Goal: Transaction & Acquisition: Purchase product/service

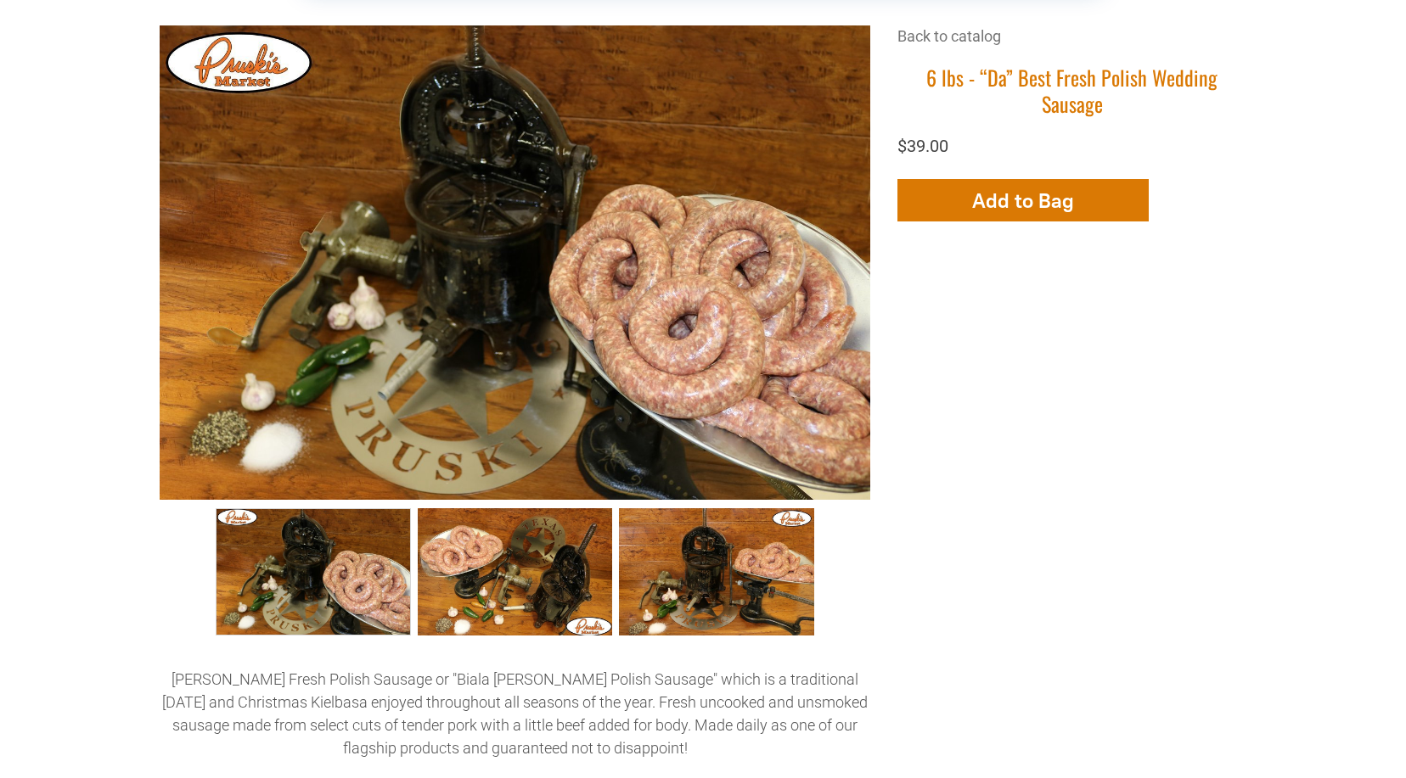
scroll to position [509, 0]
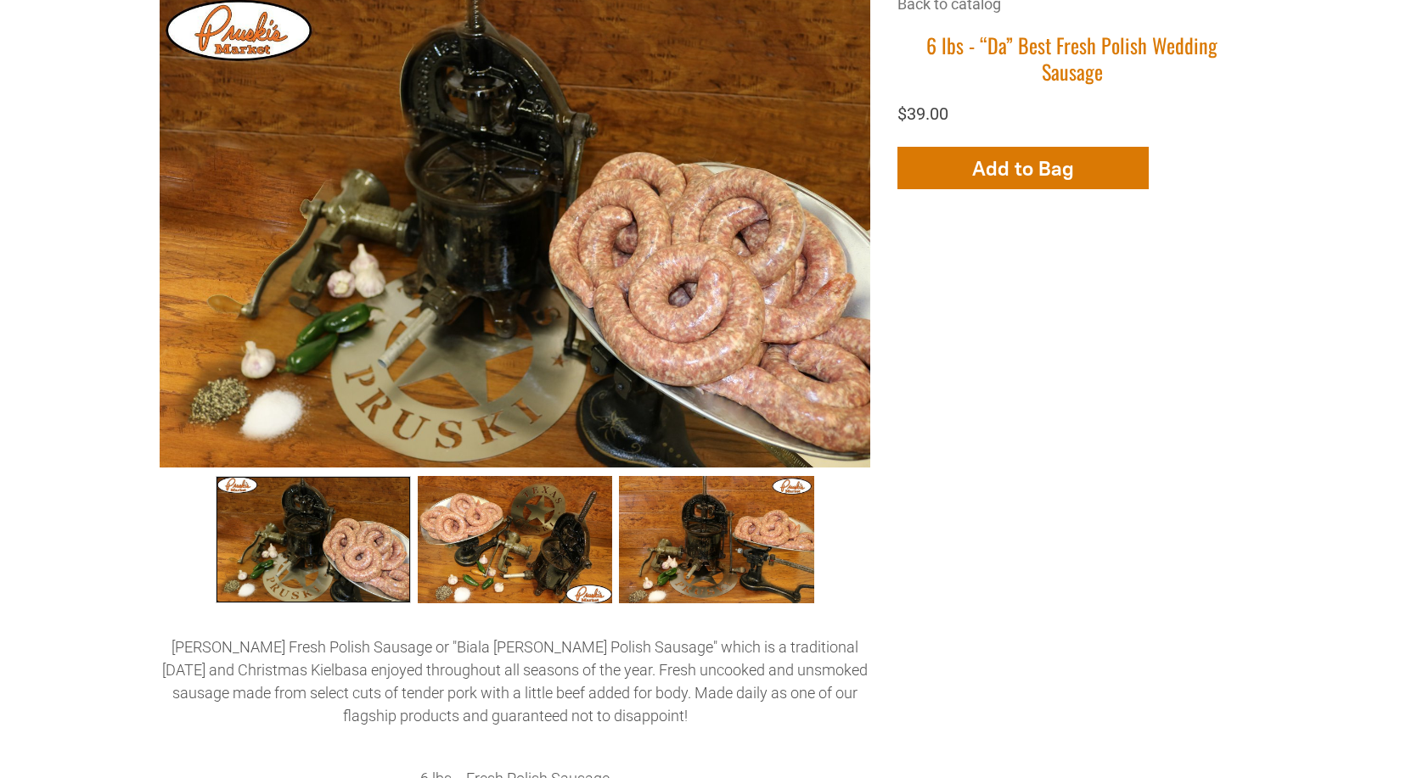
click at [390, 547] on link "6 lbs - “Da” Best Fresh Polish Wedding Sausage 0" at bounding box center [313, 539] width 195 height 127
click at [778, 564] on link "“Da” Best Fresh Polish Wedding Sausage003 2" at bounding box center [716, 539] width 195 height 127
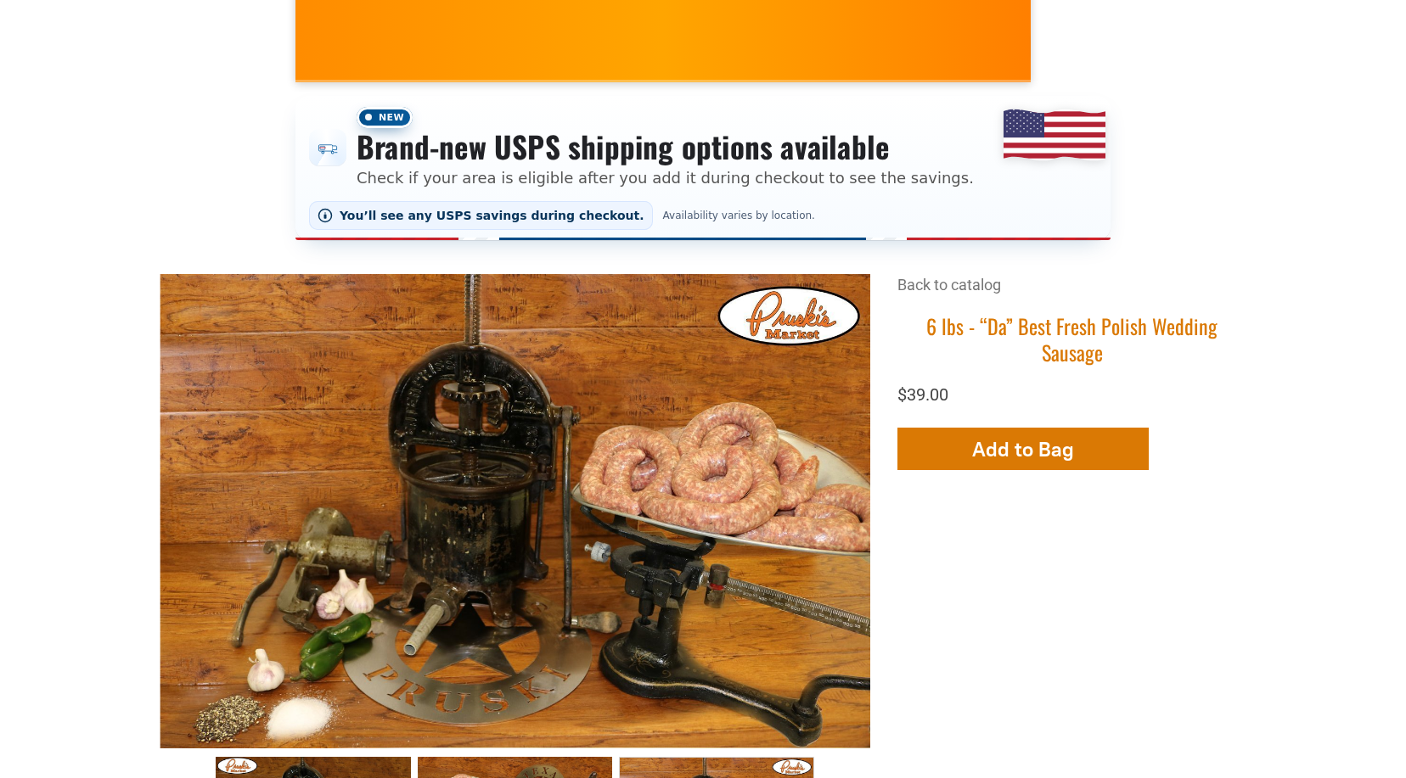
scroll to position [0, 0]
